Goal: Information Seeking & Learning: Learn about a topic

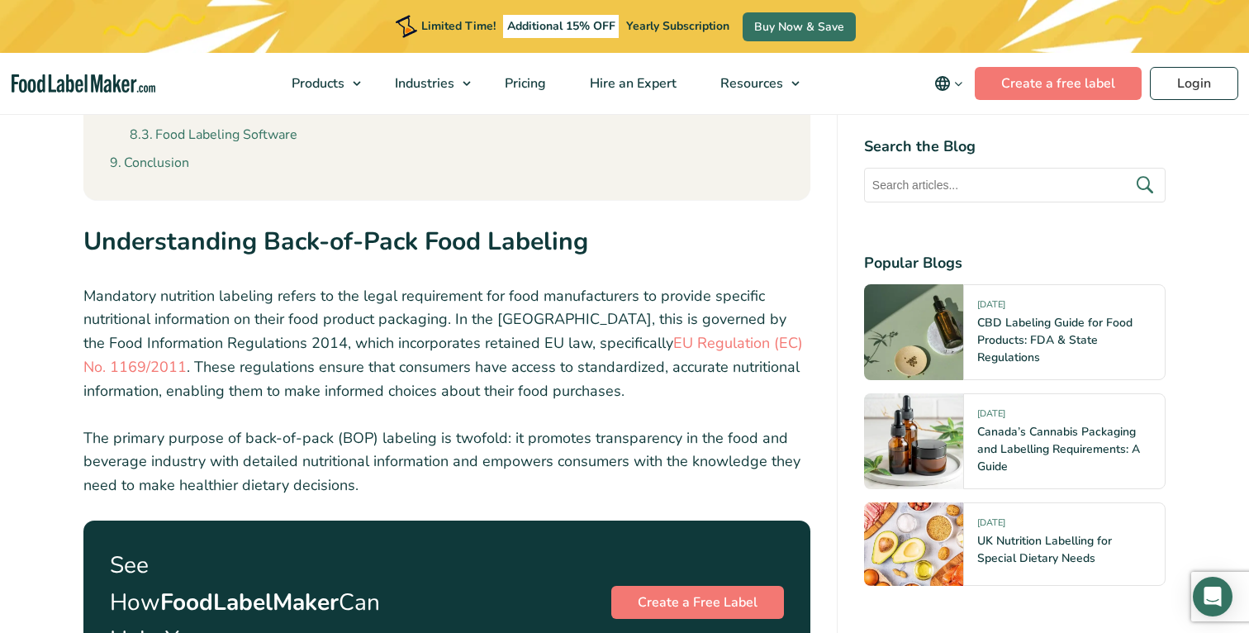
scroll to position [2358, 0]
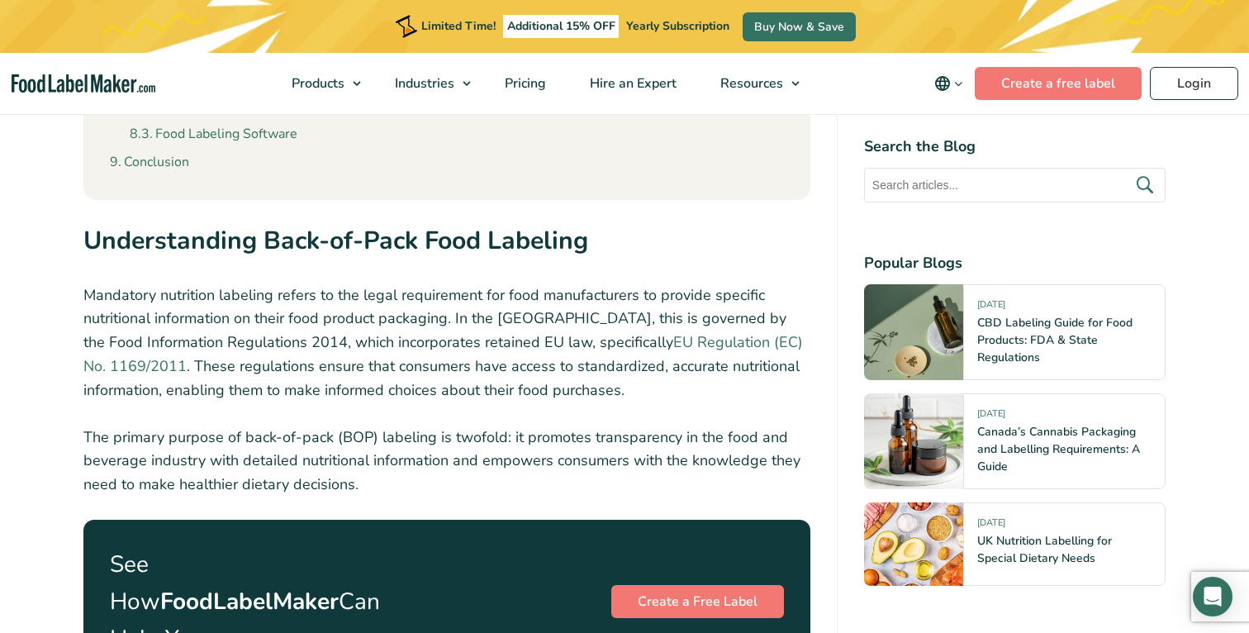
click at [568, 344] on link "EU Regulation (EC) No. 1169/2011" at bounding box center [443, 354] width 720 height 44
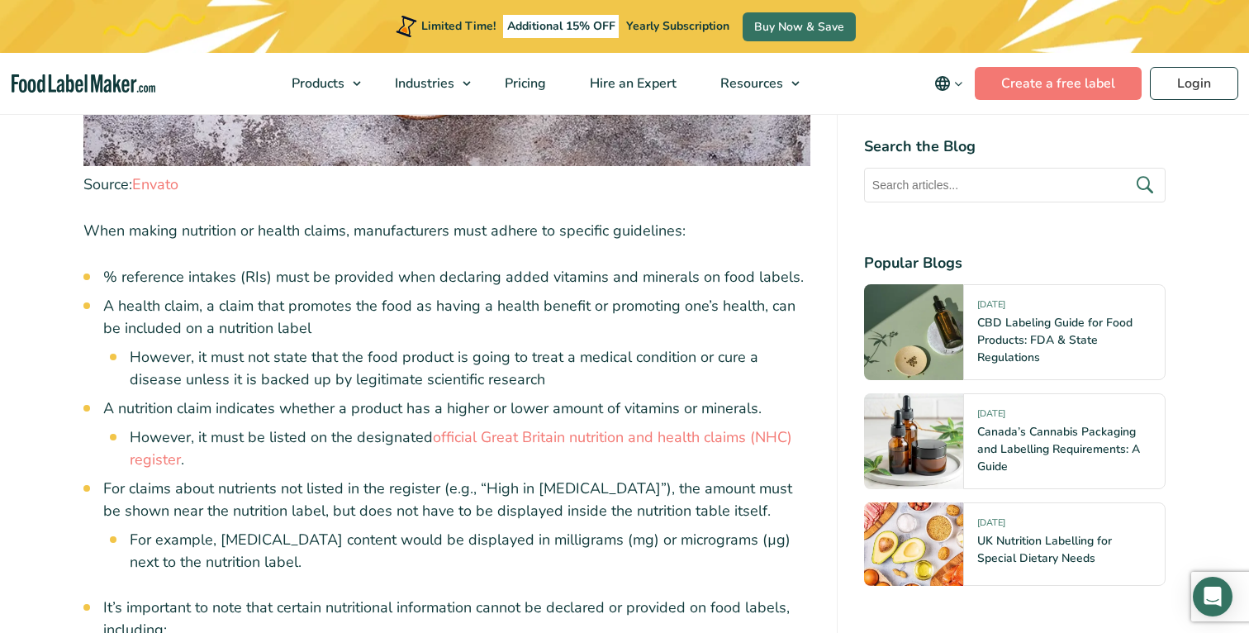
scroll to position [6620, 0]
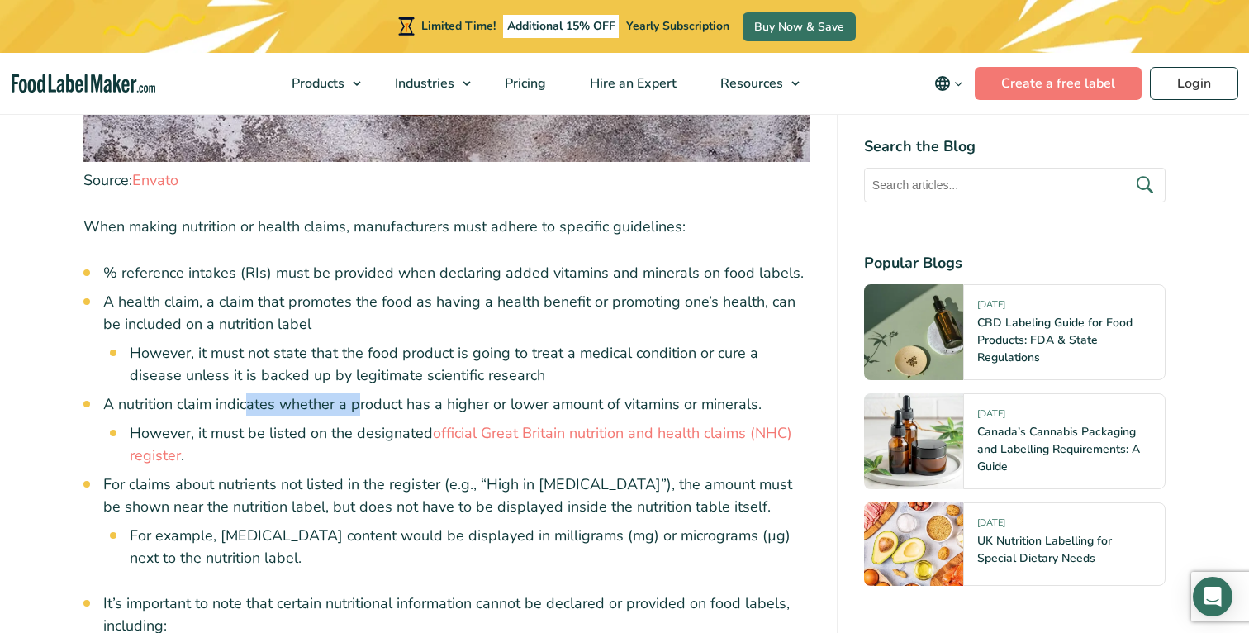
drag, startPoint x: 265, startPoint y: 366, endPoint x: 363, endPoint y: 365, distance: 97.5
click at [362, 393] on li "A nutrition claim indicates whether a product has a higher or lower amount of v…" at bounding box center [456, 430] width 707 height 74
click at [363, 393] on li "A nutrition claim indicates whether a product has a higher or lower amount of v…" at bounding box center [456, 430] width 707 height 74
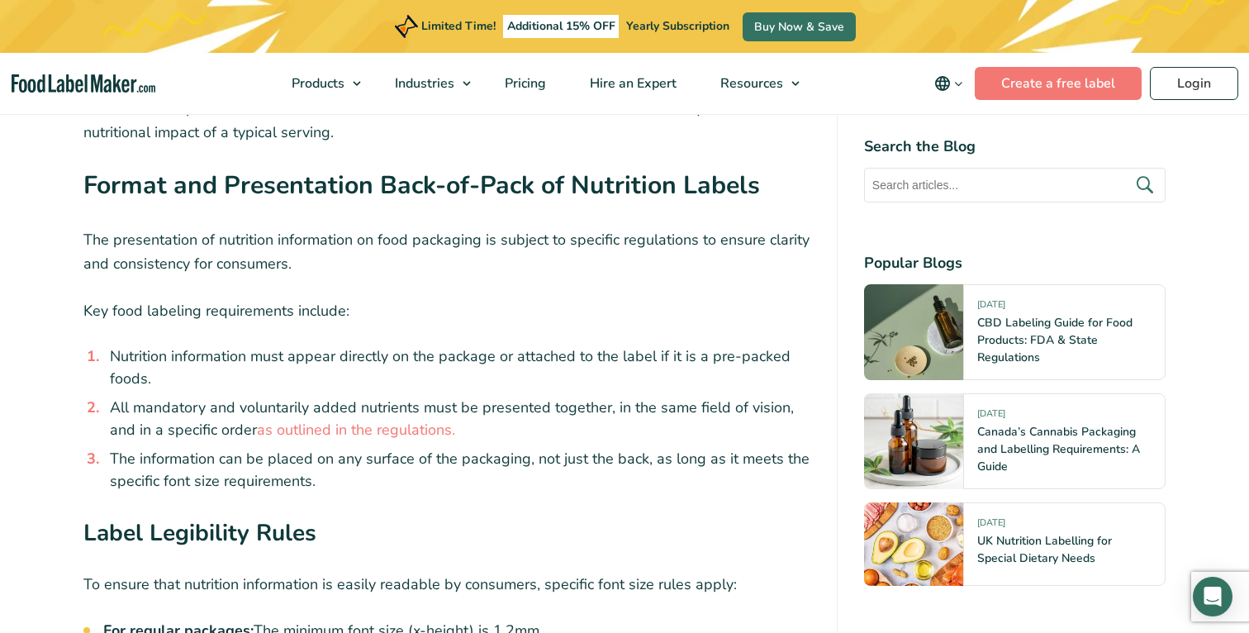
scroll to position [8860, 0]
click at [581, 447] on li "The information can be placed on any surface of the packaging, not just the bac…" at bounding box center [456, 469] width 707 height 45
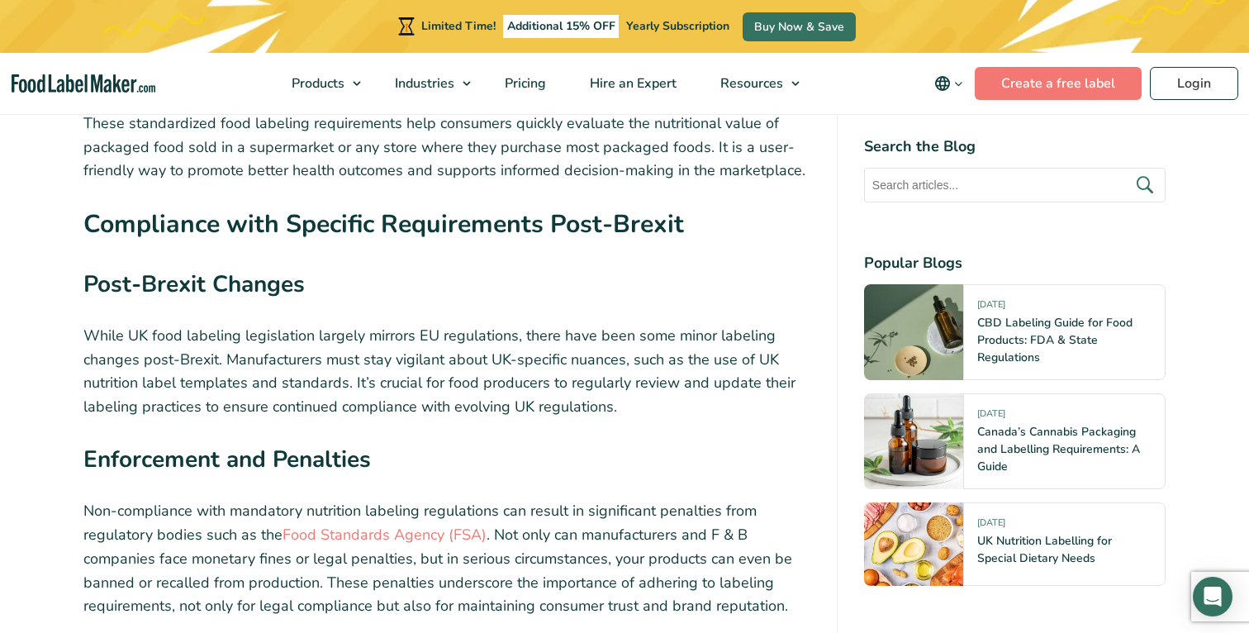
scroll to position [10489, 0]
drag, startPoint x: 212, startPoint y: 276, endPoint x: 463, endPoint y: 273, distance: 252.0
click at [463, 323] on p "While UK food labeling legislation largely mirrors EU regulations, there have b…" at bounding box center [446, 370] width 727 height 95
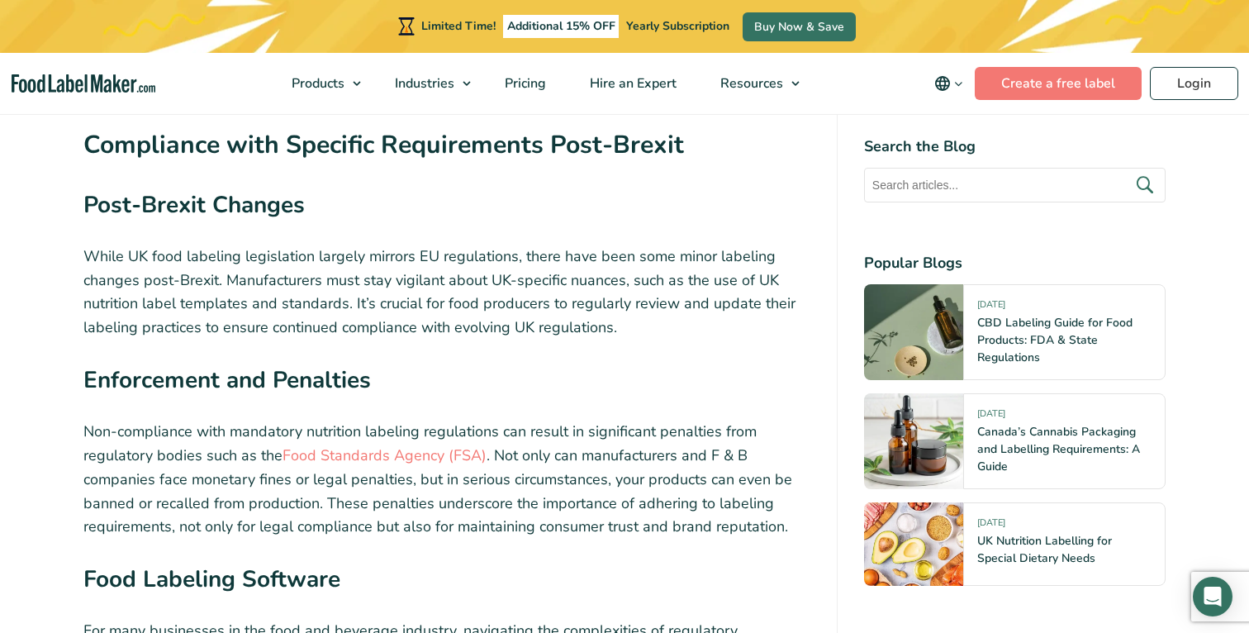
scroll to position [10571, 0]
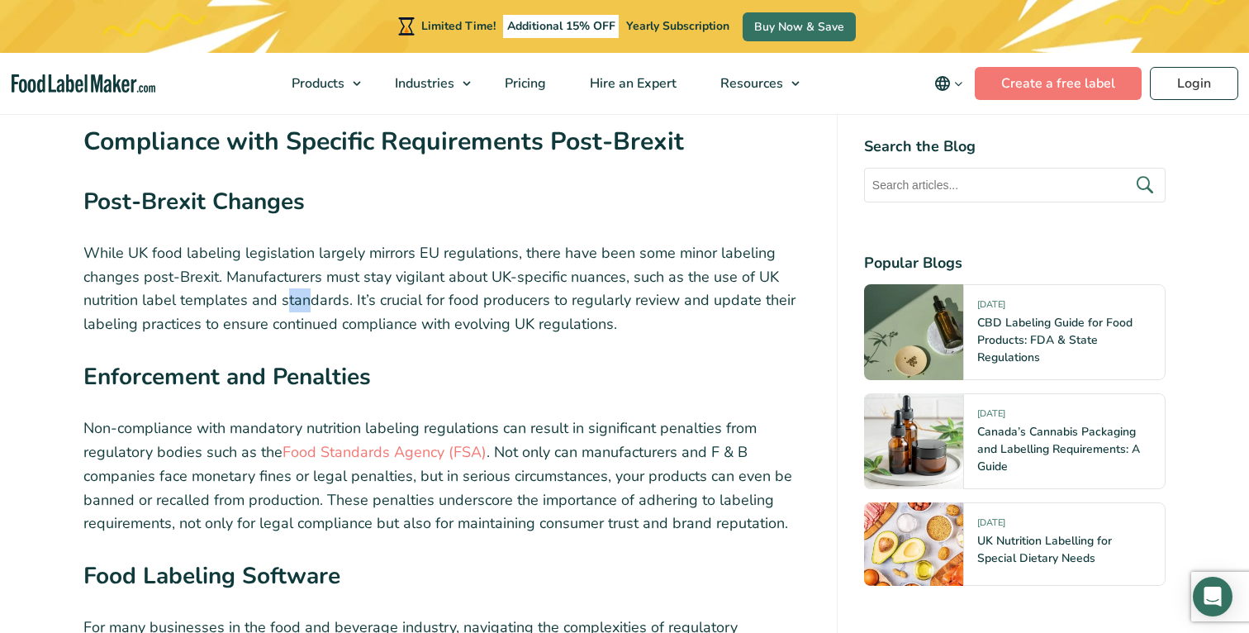
drag, startPoint x: 297, startPoint y: 240, endPoint x: 308, endPoint y: 239, distance: 11.7
click at [308, 241] on p "While UK food labeling legislation largely mirrors EU regulations, there have b…" at bounding box center [446, 288] width 727 height 95
click at [307, 245] on p "While UK food labeling legislation largely mirrors EU regulations, there have b…" at bounding box center [446, 288] width 727 height 95
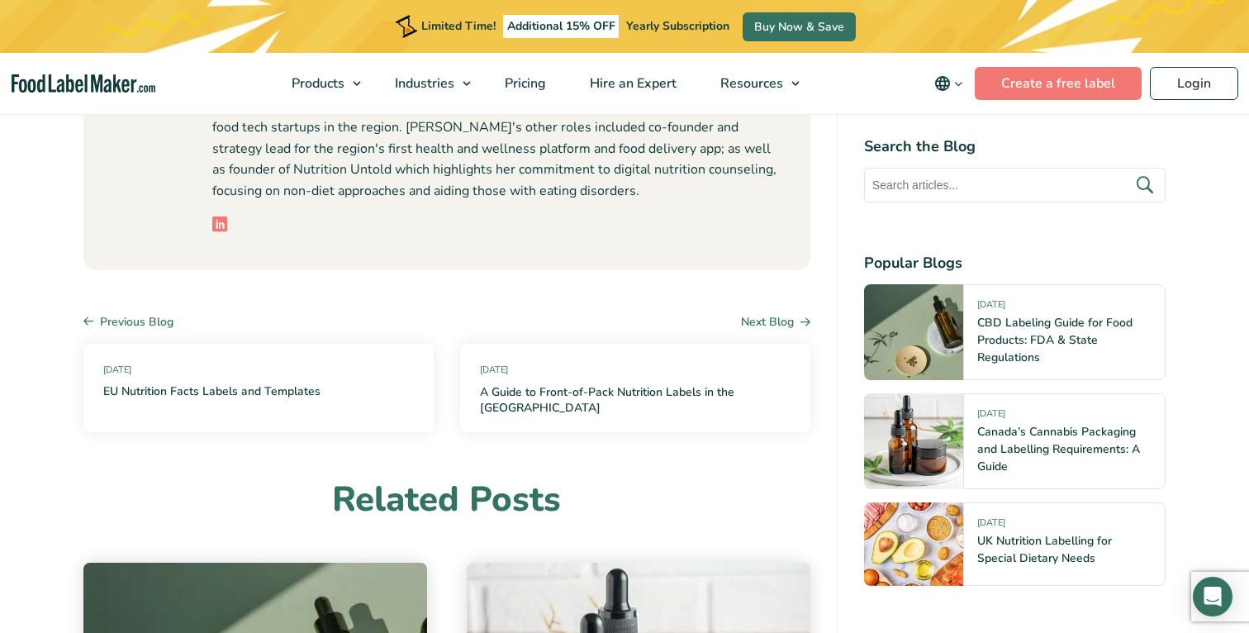
scroll to position [12042, 0]
click at [289, 383] on link "EU Nutrition Facts Labels and Templates" at bounding box center [211, 391] width 217 height 17
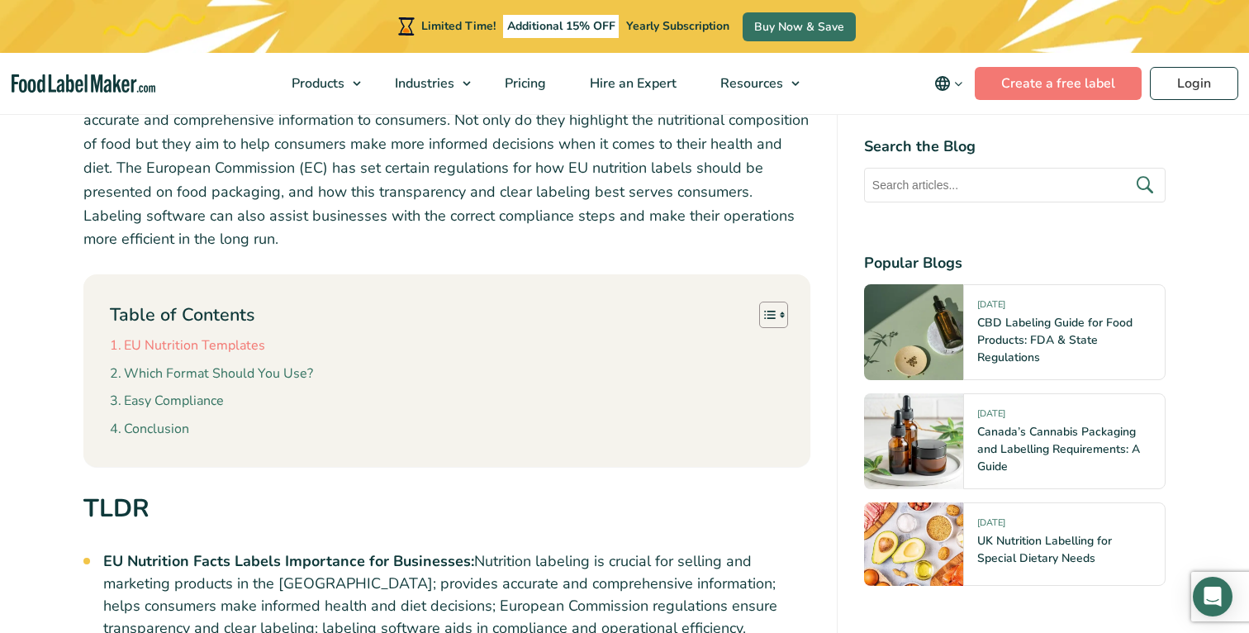
click at [251, 349] on link "EU Nutrition Templates" at bounding box center [187, 345] width 155 height 21
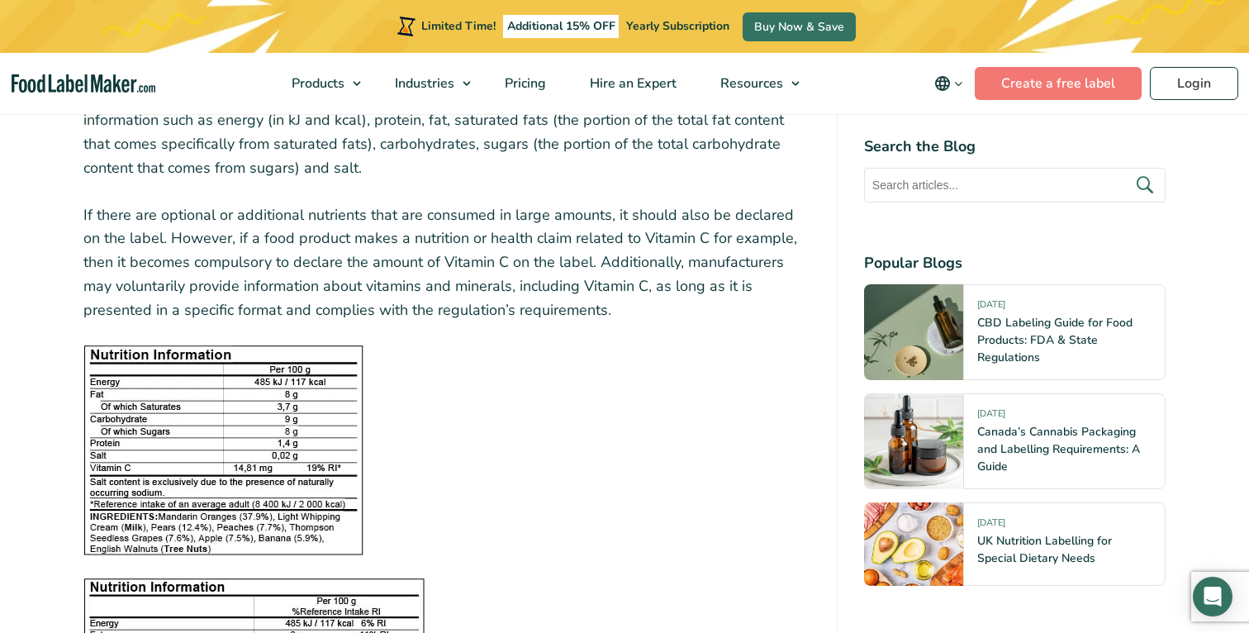
scroll to position [1798, 0]
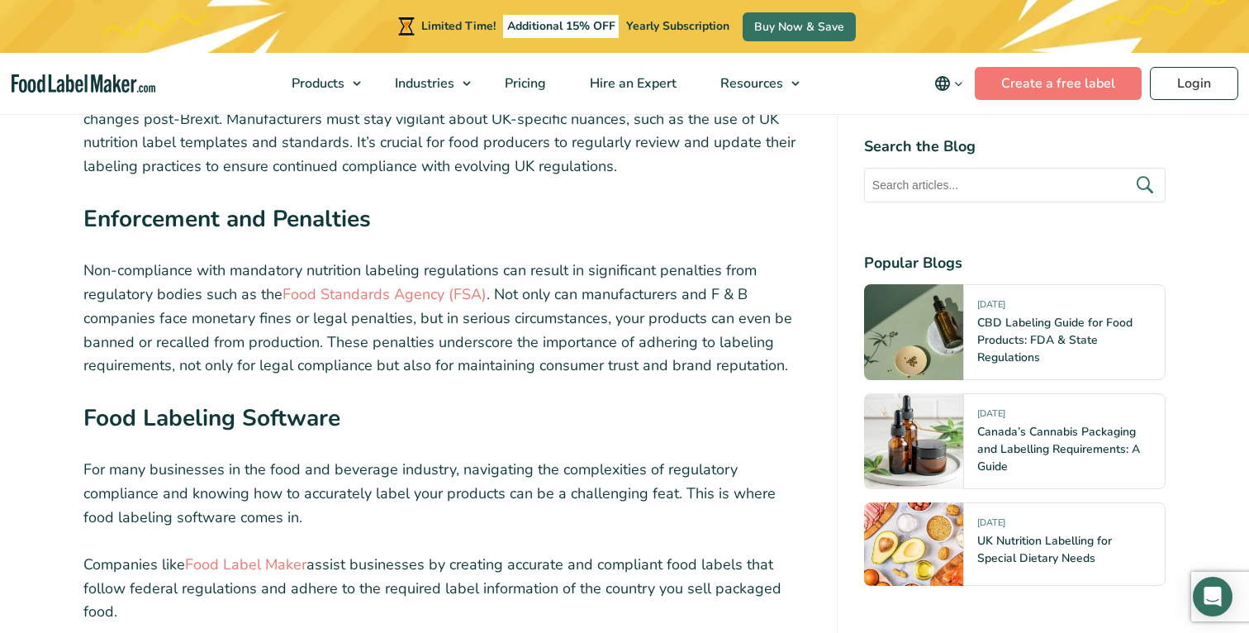
scroll to position [10699, 0]
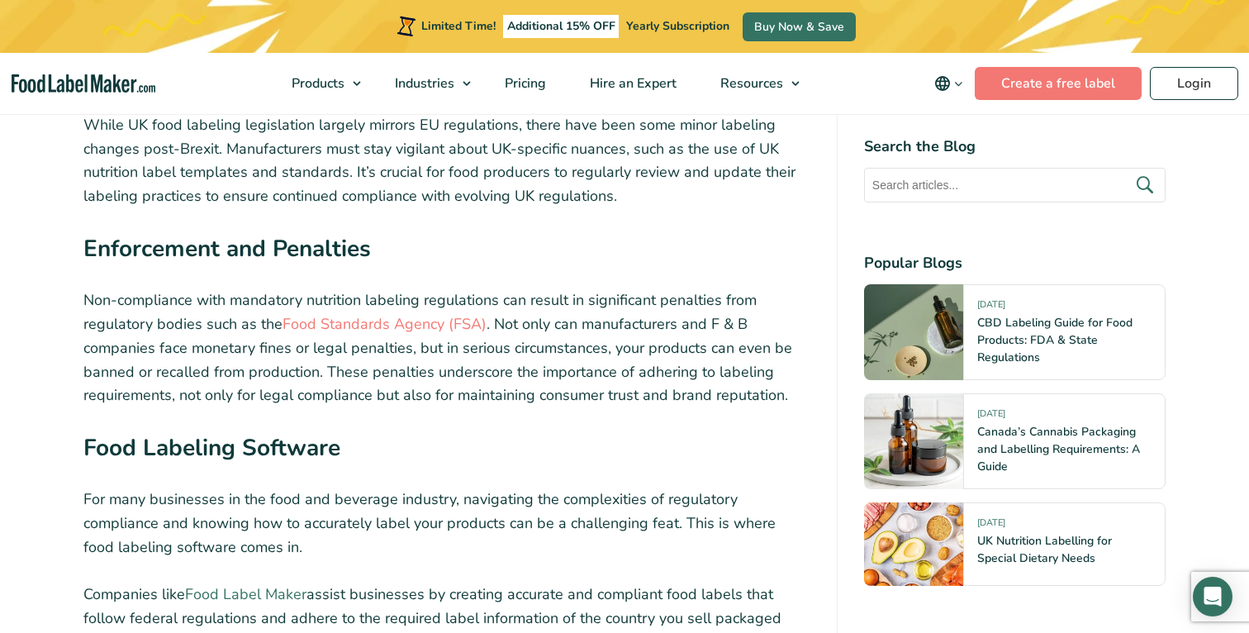
click at [259, 584] on link "Food Label Maker" at bounding box center [245, 594] width 121 height 20
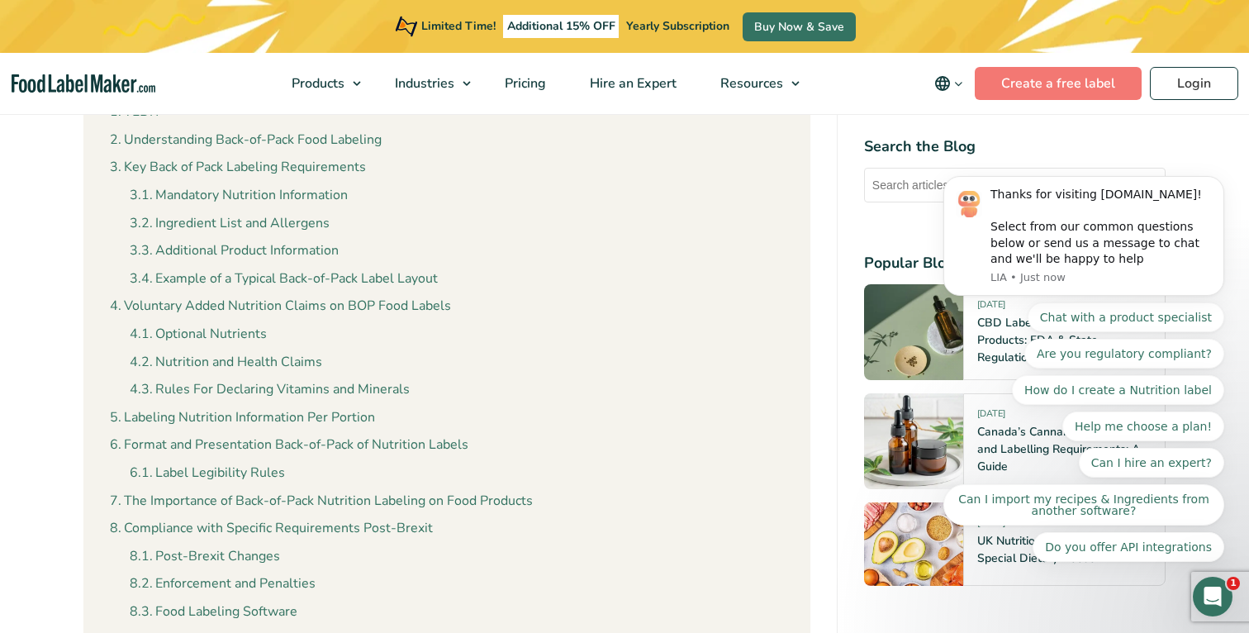
scroll to position [1885, 0]
